Goal: Navigation & Orientation: Find specific page/section

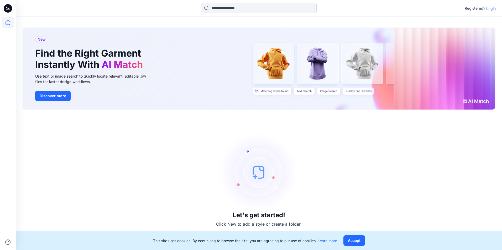
click at [489, 9] on p "Login" at bounding box center [490, 9] width 9 height 6
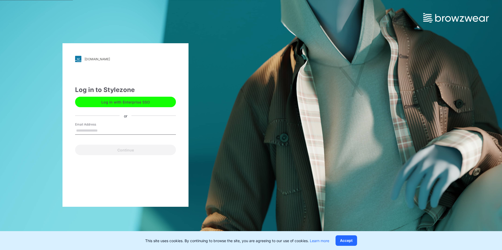
click at [136, 107] on button "Log in with Enterprise SSO" at bounding box center [125, 102] width 101 height 10
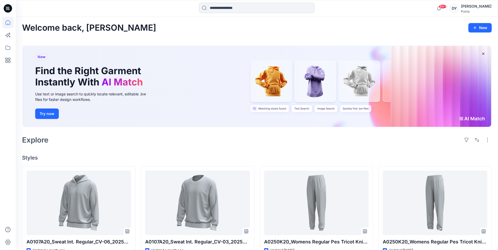
click at [348, 149] on div "Welcome back, David New New Find the Right Garment Instantly With AI Match Use …" at bounding box center [257, 246] width 482 height 459
click at [6, 47] on icon at bounding box center [8, 48] width 5 height 4
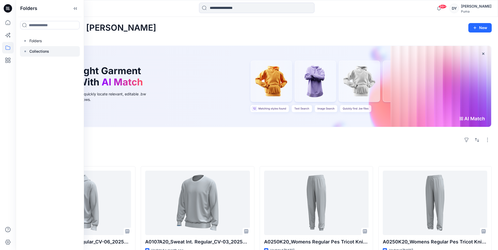
click at [37, 50] on p "Collections" at bounding box center [39, 51] width 20 height 6
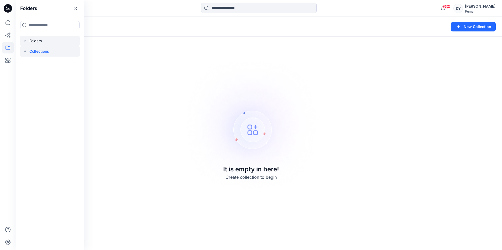
click at [34, 41] on div at bounding box center [50, 41] width 60 height 10
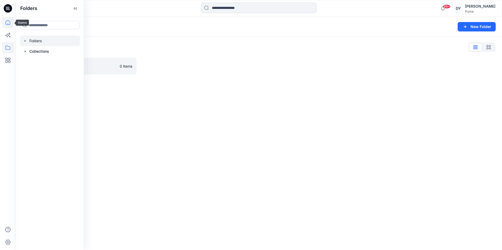
click at [7, 25] on icon at bounding box center [8, 23] width 12 height 12
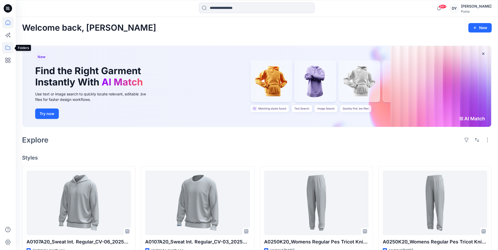
click at [4, 47] on icon at bounding box center [8, 48] width 12 height 12
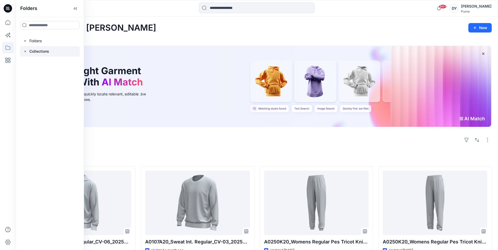
click at [25, 52] on icon at bounding box center [25, 51] width 4 height 4
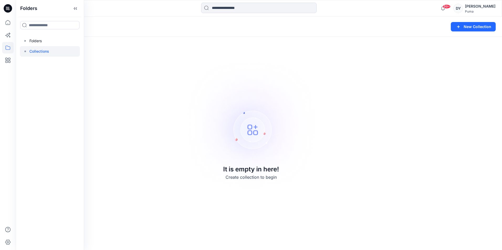
click at [159, 103] on div "Collections New Collection It is empty in here! Create collection to begin" at bounding box center [259, 133] width 486 height 233
click at [238, 9] on input at bounding box center [258, 8] width 115 height 10
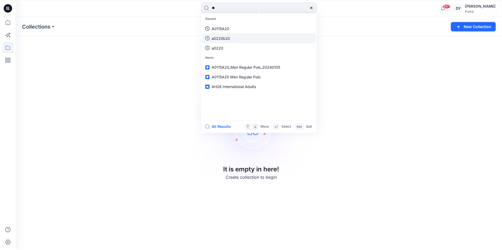
type input "**"
click at [422, 148] on div "Collections New Collection It is empty in here! Create collection to begin" at bounding box center [259, 133] width 486 height 233
